Goal: Information Seeking & Learning: Learn about a topic

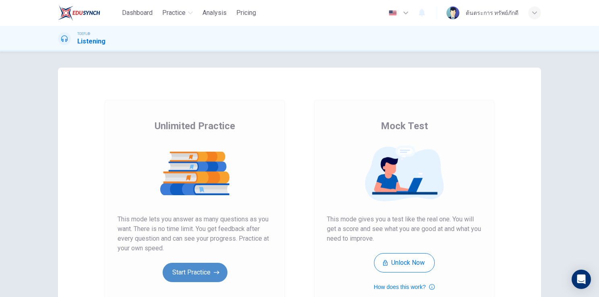
click at [203, 268] on button "Start Practice" at bounding box center [195, 272] width 65 height 19
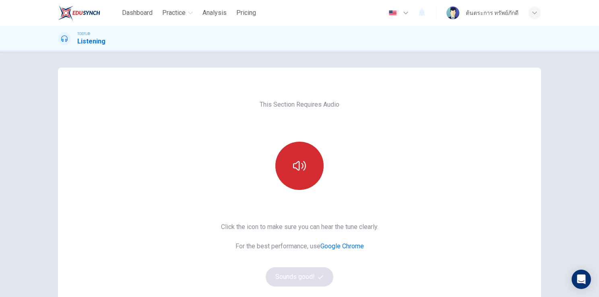
click at [303, 173] on button "button" at bounding box center [299, 166] width 48 height 48
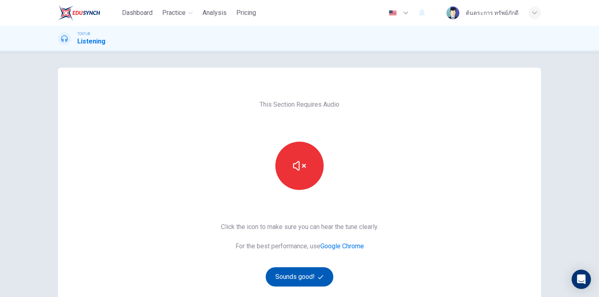
click at [286, 272] on button "Sounds good!" at bounding box center [299, 276] width 68 height 19
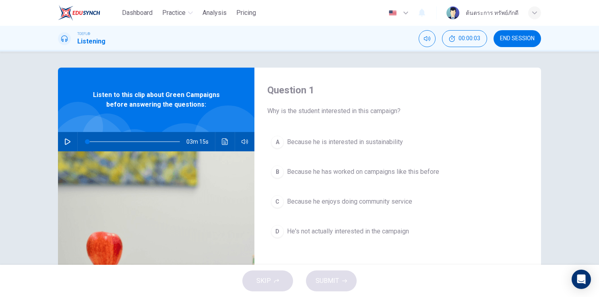
click at [61, 140] on button "button" at bounding box center [67, 141] width 13 height 19
type input "0"
click at [337, 134] on button "A Because he is interested in sustainability" at bounding box center [397, 142] width 261 height 20
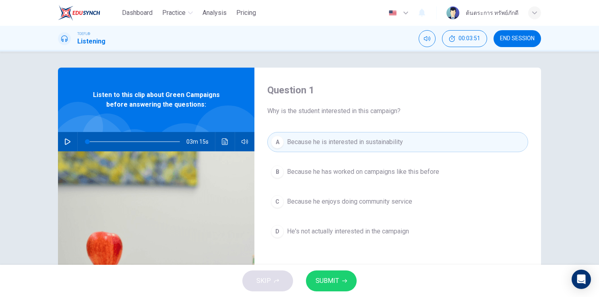
click at [329, 278] on span "SUBMIT" at bounding box center [326, 280] width 23 height 11
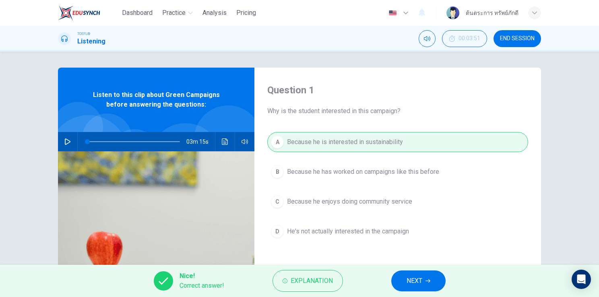
click at [401, 279] on button "NEXT" at bounding box center [418, 280] width 54 height 21
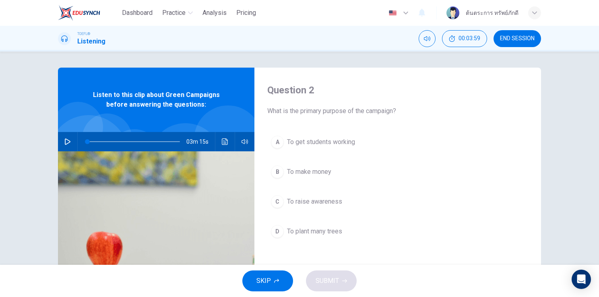
click at [323, 203] on span "To raise awareness" at bounding box center [314, 202] width 55 height 10
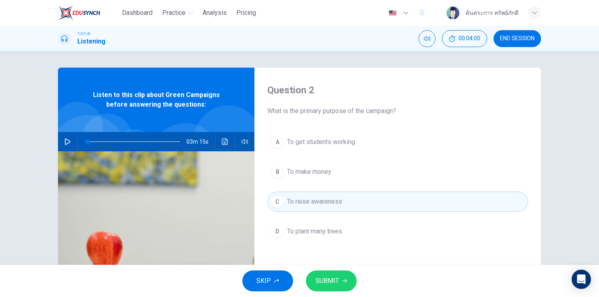
click at [336, 281] on span "SUBMIT" at bounding box center [326, 280] width 23 height 11
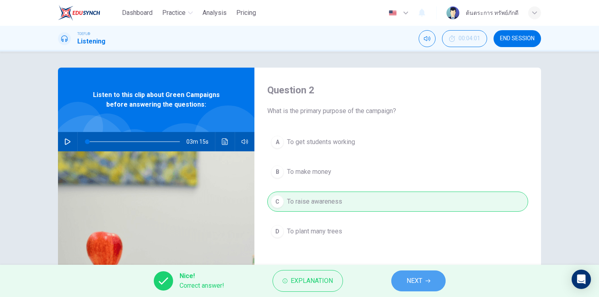
click at [401, 285] on button "NEXT" at bounding box center [418, 280] width 54 height 21
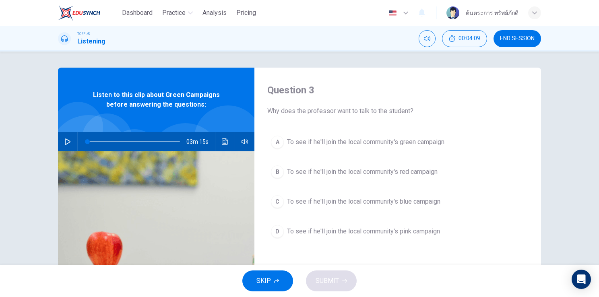
click at [380, 147] on button "A To see if he'll join the local community's green campaign" at bounding box center [397, 142] width 261 height 20
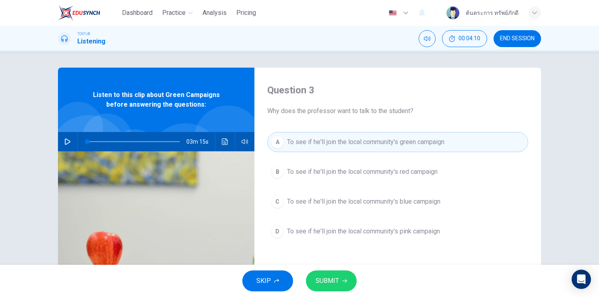
click at [333, 281] on span "SUBMIT" at bounding box center [326, 280] width 23 height 11
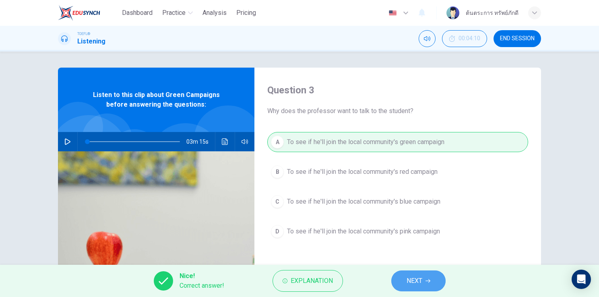
click at [420, 290] on button "NEXT" at bounding box center [418, 280] width 54 height 21
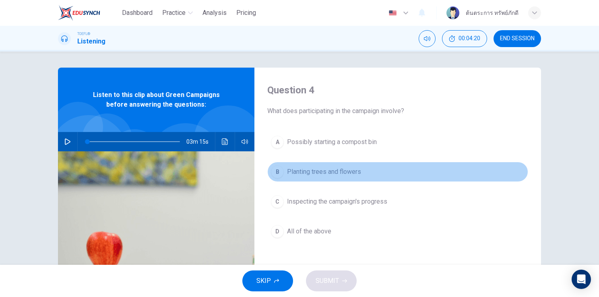
click at [352, 175] on span "Planting trees and flowers" at bounding box center [324, 172] width 74 height 10
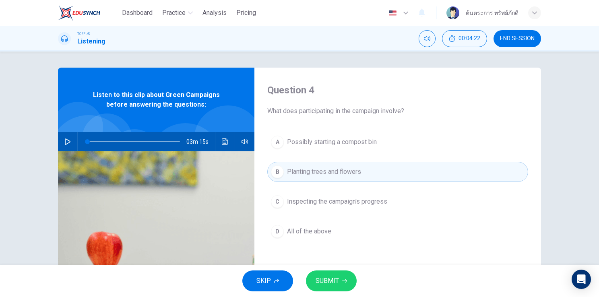
click at [343, 285] on button "SUBMIT" at bounding box center [331, 280] width 51 height 21
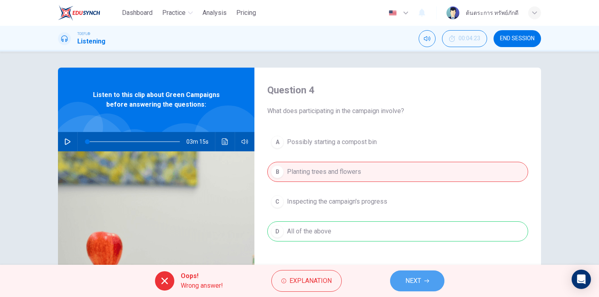
click at [418, 289] on button "NEXT" at bounding box center [417, 280] width 54 height 21
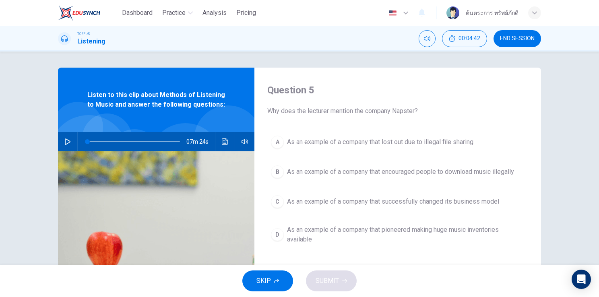
click at [65, 142] on icon "button" at bounding box center [67, 141] width 6 height 6
type input "2"
click at [525, 41] on span "END SESSION" at bounding box center [517, 38] width 35 height 6
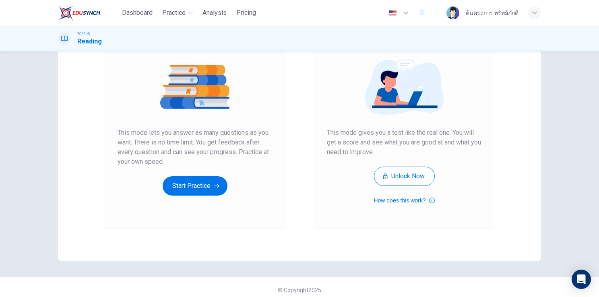
scroll to position [87, 0]
